Goal: Navigation & Orientation: Find specific page/section

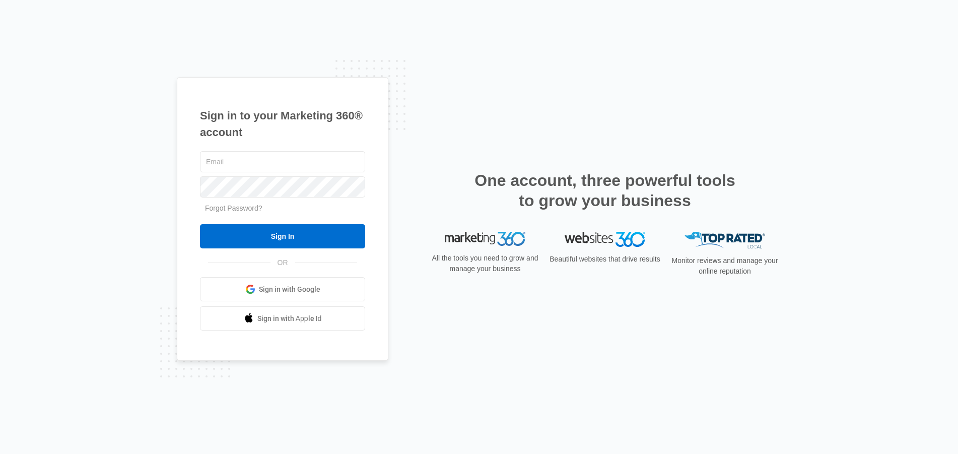
type input "[EMAIL_ADDRESS][DOMAIN_NAME]"
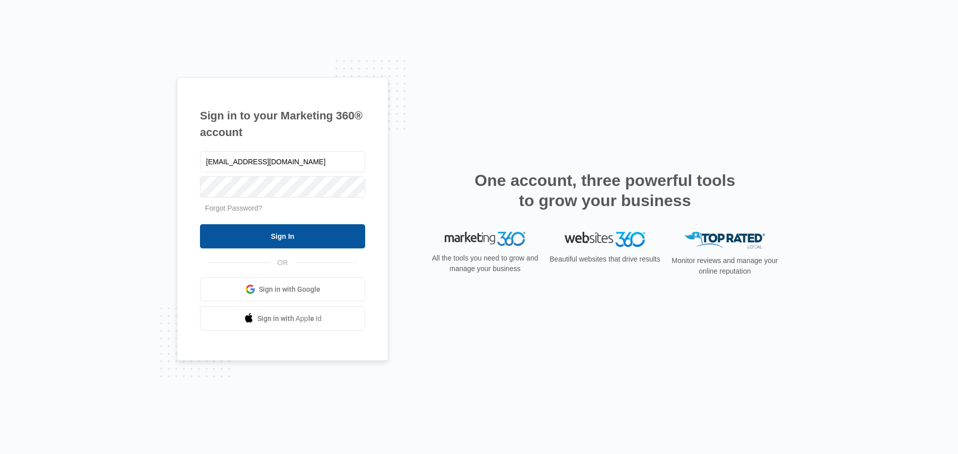
click at [281, 232] on input "Sign In" at bounding box center [282, 236] width 165 height 24
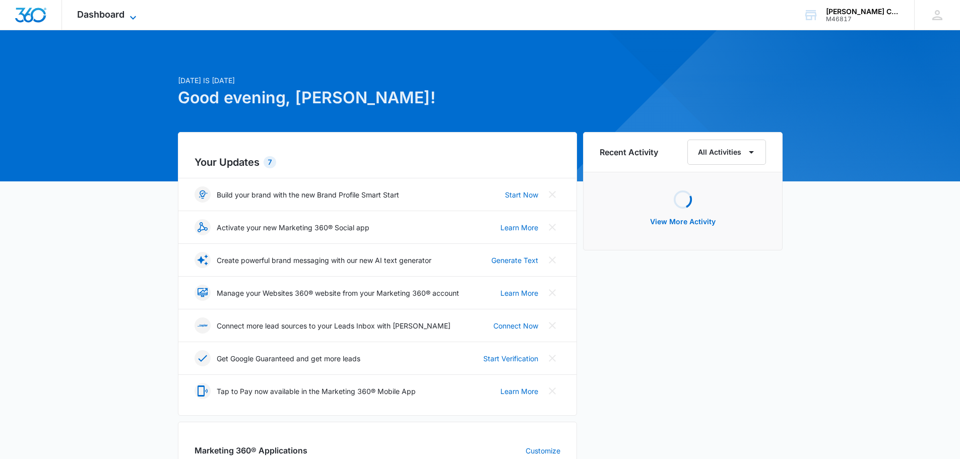
click at [90, 16] on span "Dashboard" at bounding box center [100, 14] width 47 height 11
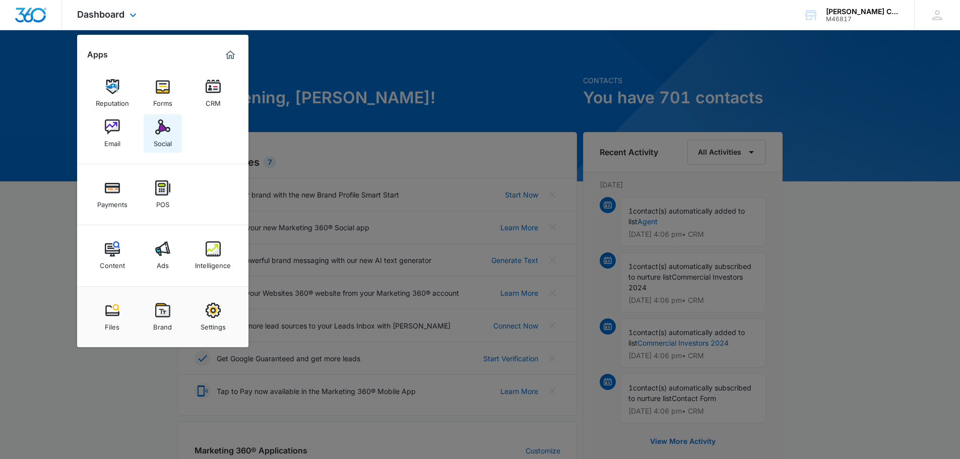
click at [169, 129] on img at bounding box center [162, 126] width 15 height 15
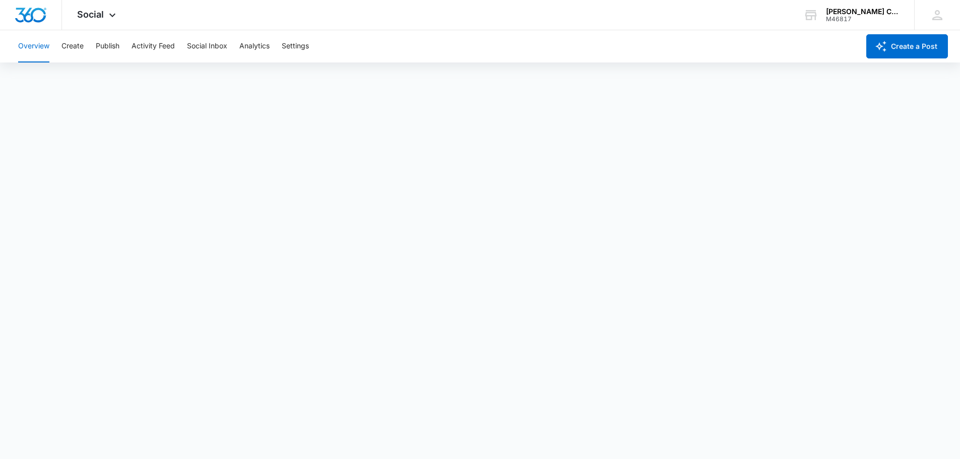
scroll to position [3, 0]
